Goal: Task Accomplishment & Management: Use online tool/utility

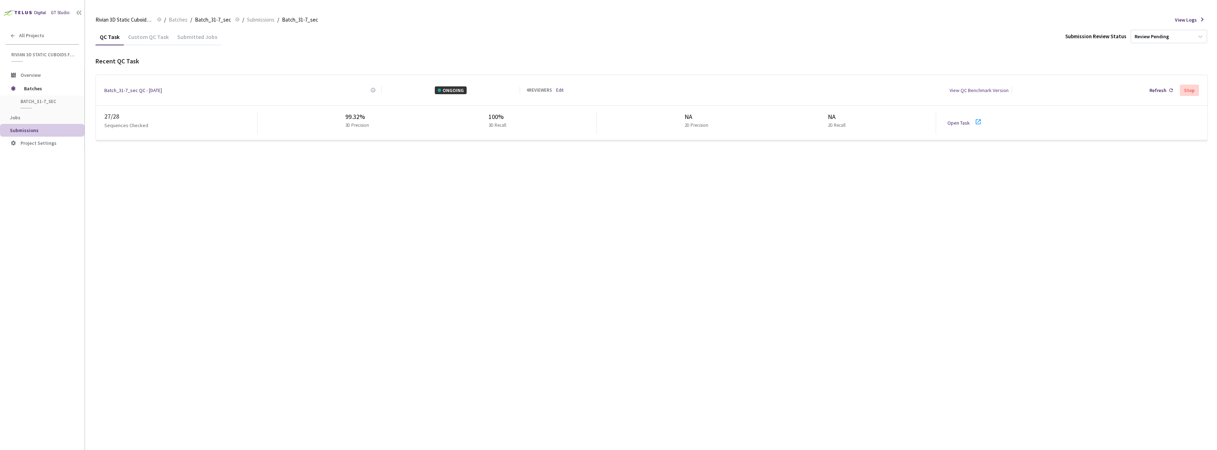
click at [562, 89] on link "Edit" at bounding box center [559, 90] width 7 height 7
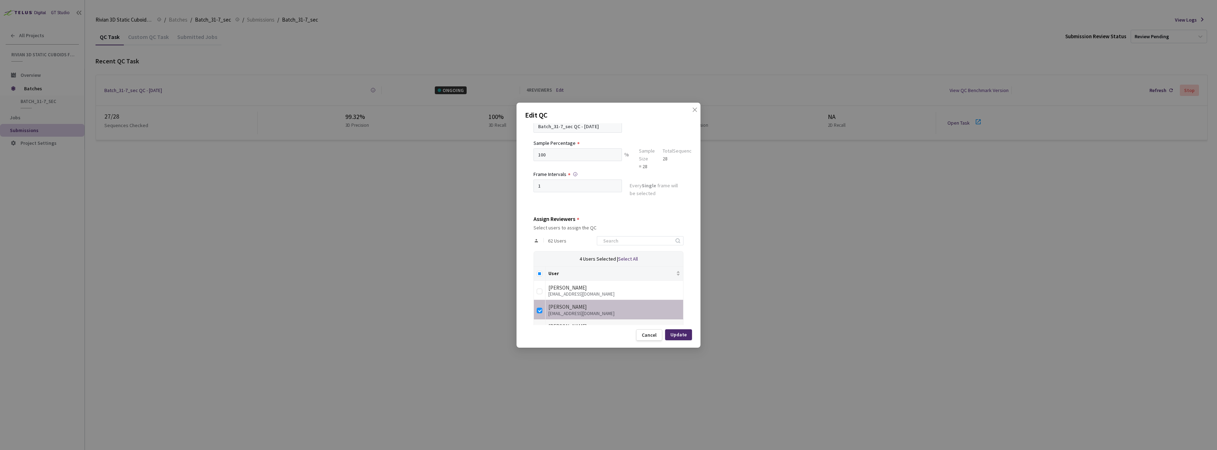
scroll to position [106, 0]
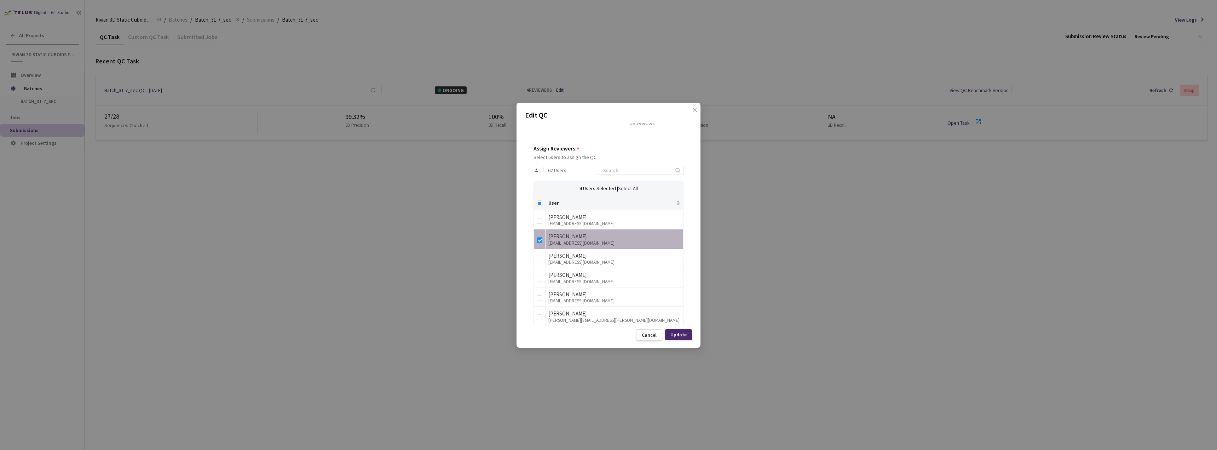
click at [530, 240] on div "QC Details QC Name Batch_31-7_sec QC - [DATE] Sample Percentage 100 % Sample Si…" at bounding box center [608, 224] width 167 height 202
click at [541, 240] on input "checkbox" at bounding box center [540, 240] width 6 height 6
checkbox input "false"
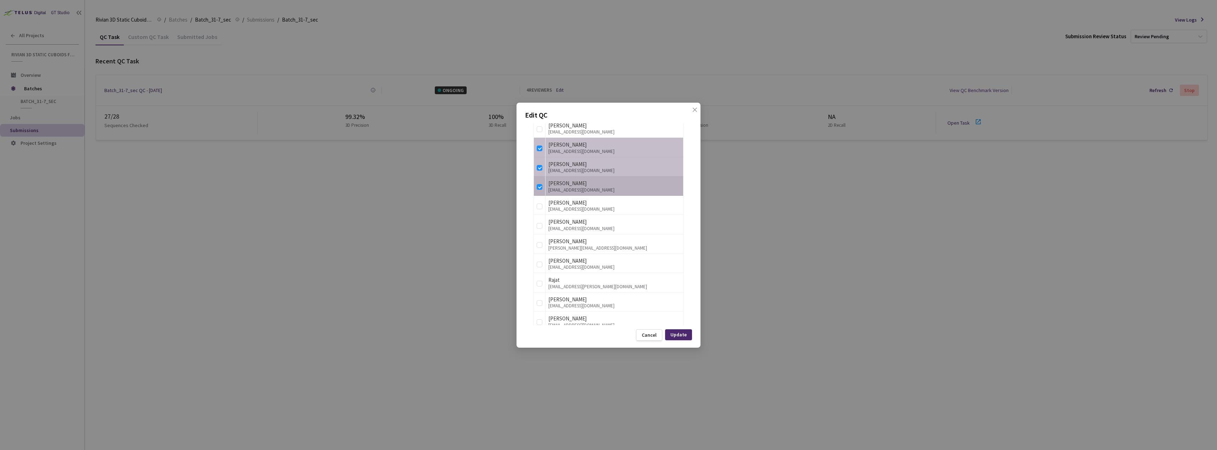
scroll to position [955, 0]
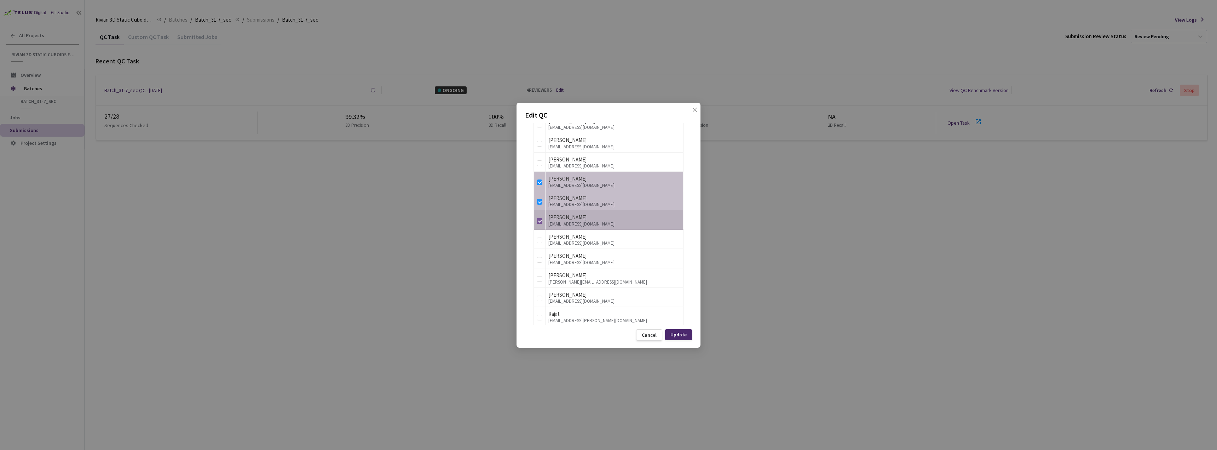
click at [537, 222] on input "checkbox" at bounding box center [540, 221] width 6 height 6
checkbox input "false"
click at [537, 177] on label at bounding box center [540, 181] width 6 height 10
click at [537, 179] on input "checkbox" at bounding box center [540, 182] width 6 height 6
checkbox input "false"
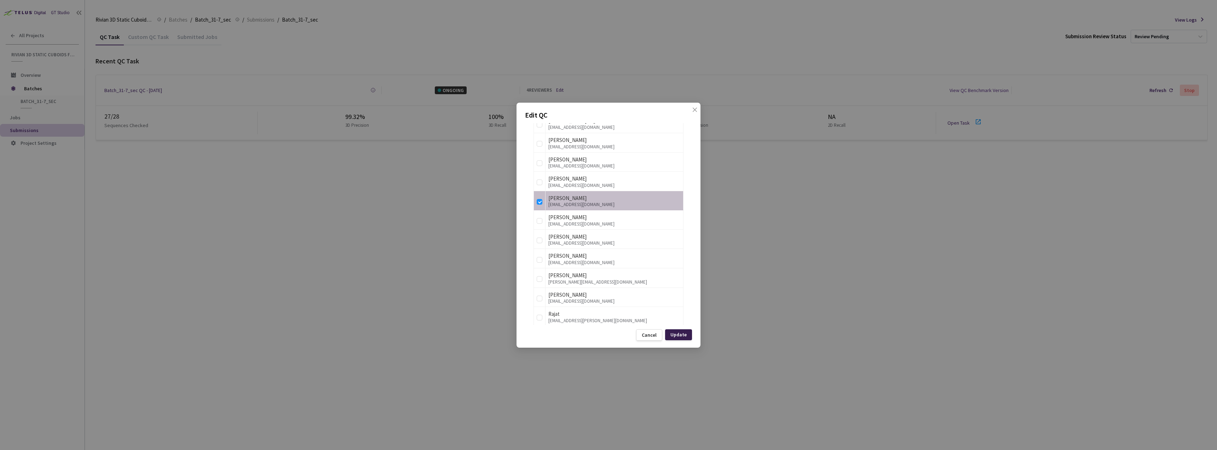
click at [684, 336] on div "Update" at bounding box center [679, 335] width 16 height 6
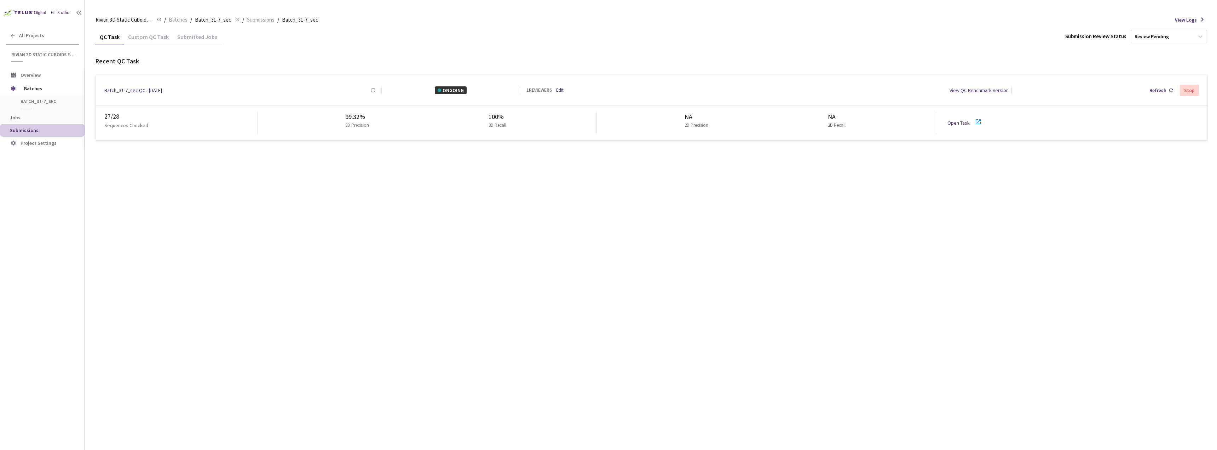
click at [958, 122] on link "Open Task" at bounding box center [959, 123] width 22 height 6
